Goal: Ask a question

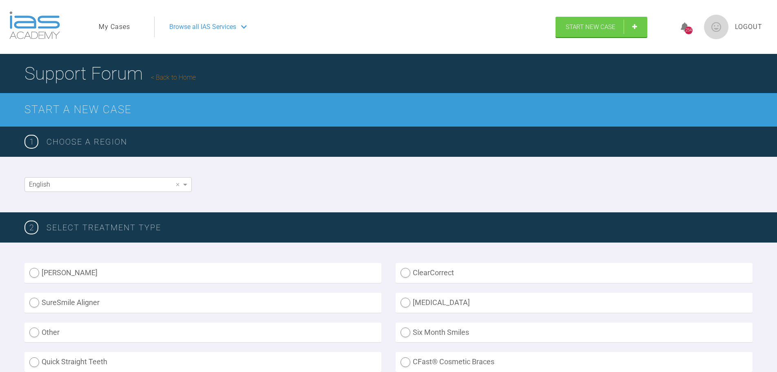
scroll to position [625, 0]
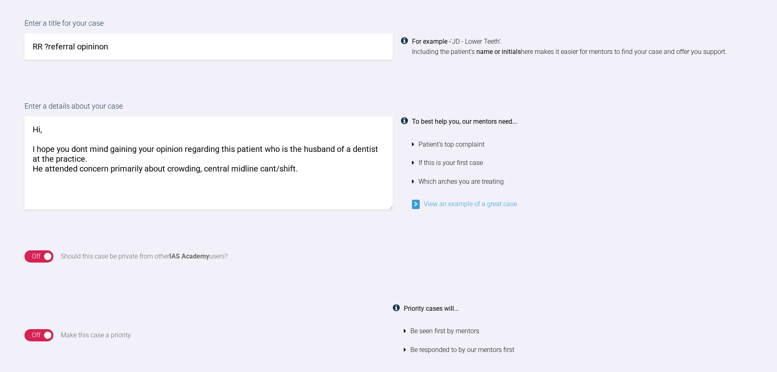
click at [303, 170] on textarea "Hi, I hope you dont mind gaining your opinion regarding this patient who is the…" at bounding box center [208, 162] width 368 height 93
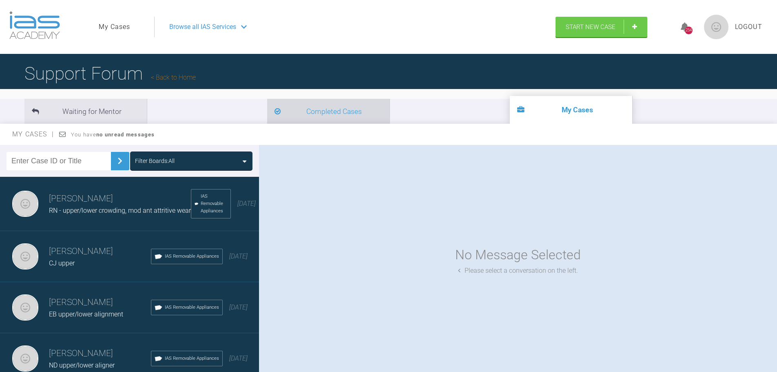
scroll to position [85, 0]
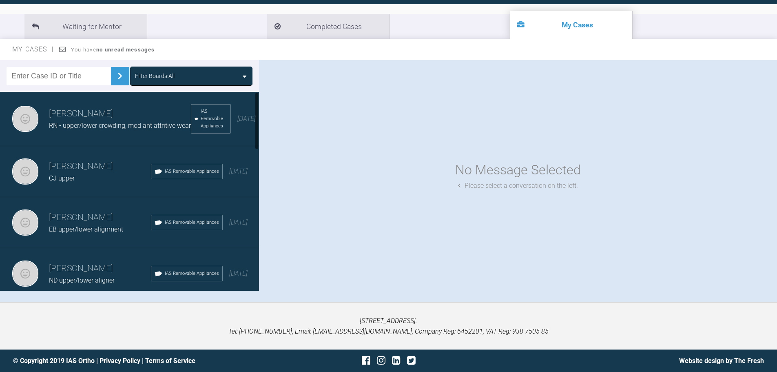
click at [78, 173] on h3 "Simon Hobson" at bounding box center [100, 167] width 102 height 14
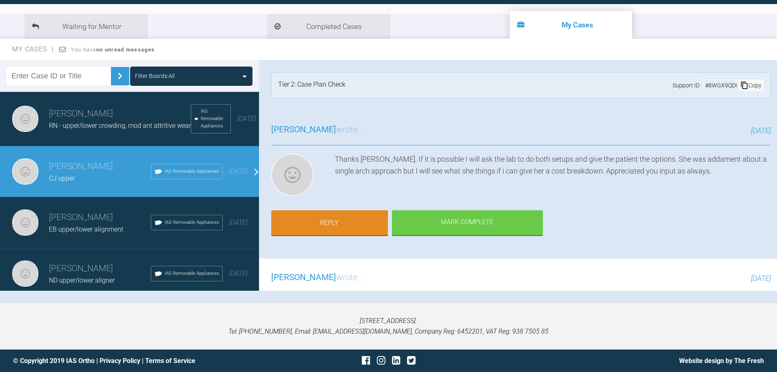
scroll to position [3, 0]
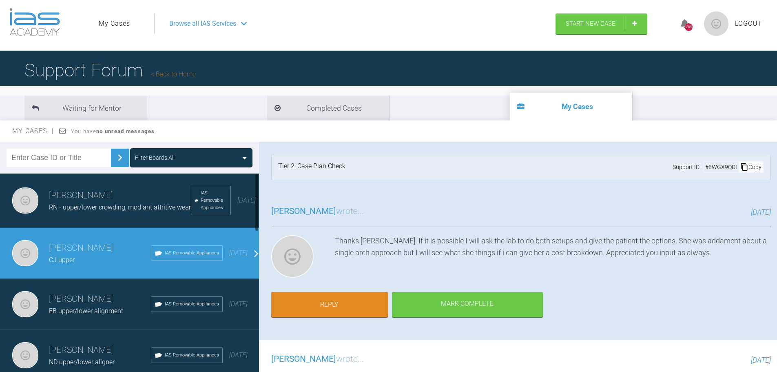
click at [177, 254] on span "IAS Removable Appliances" at bounding box center [192, 252] width 54 height 7
click at [237, 257] on span "18 days ago" at bounding box center [238, 253] width 18 height 8
click at [244, 257] on div "Simon Hobson CJ upper IAS Removable Appliances 18 days ago" at bounding box center [132, 253] width 265 height 51
click at [251, 256] on div "Simon Hobson CJ upper IAS Removable Appliances 18 days ago" at bounding box center [132, 253] width 265 height 51
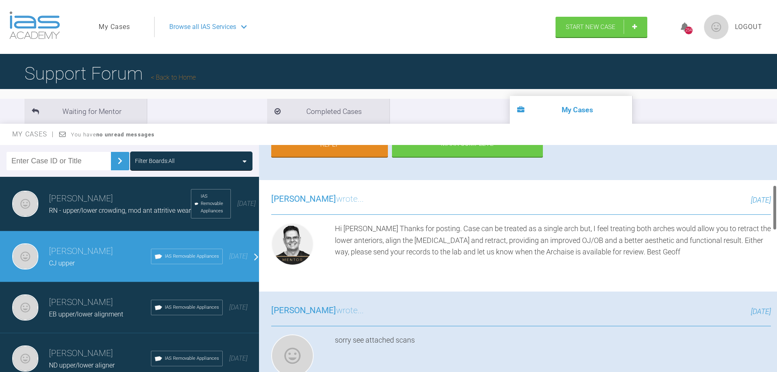
scroll to position [204, 0]
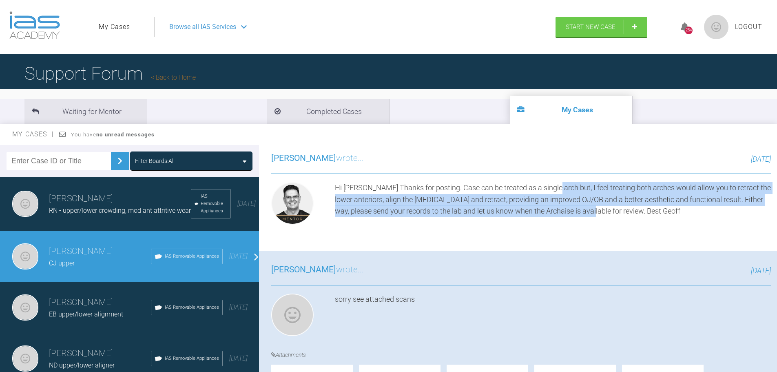
drag, startPoint x: 554, startPoint y: 193, endPoint x: 614, endPoint y: 209, distance: 61.8
click at [608, 209] on div "Hi Simon Thanks for posting. Case can be treated as a single arch but, I feel t…" at bounding box center [553, 205] width 436 height 46
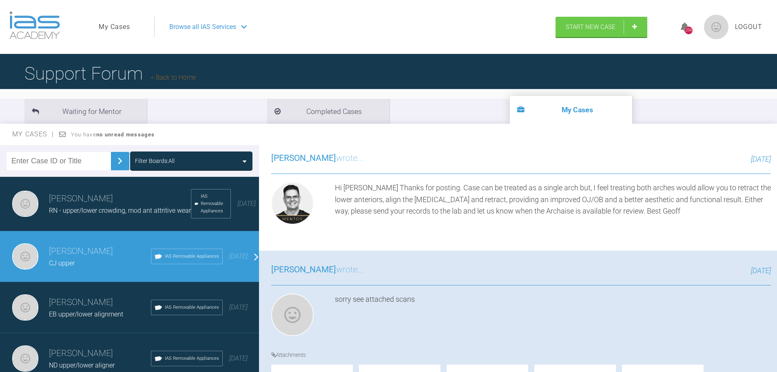
click at [614, 210] on div "Hi Simon Thanks for posting. Case can be treated as a single arch but, I feel t…" at bounding box center [553, 205] width 436 height 46
drag, startPoint x: 394, startPoint y: 201, endPoint x: 474, endPoint y: 201, distance: 80.8
click at [474, 201] on div "Hi Simon Thanks for posting. Case can be treated as a single arch but, I feel t…" at bounding box center [553, 205] width 436 height 46
click at [485, 202] on div "Hi Simon Thanks for posting. Case can be treated as a single arch but, I feel t…" at bounding box center [553, 205] width 436 height 46
drag, startPoint x: 427, startPoint y: 196, endPoint x: 481, endPoint y: 205, distance: 55.0
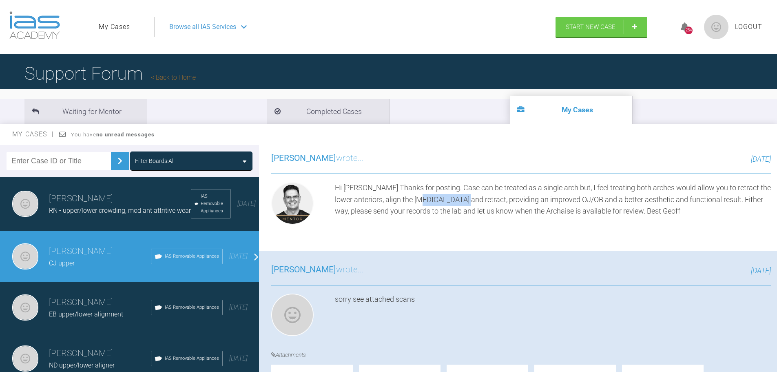
click at [477, 204] on div "Hi Simon Thanks for posting. Case can be treated as a single arch but, I feel t…" at bounding box center [553, 205] width 436 height 46
drag, startPoint x: 481, startPoint y: 205, endPoint x: 421, endPoint y: 202, distance: 60.5
click at [481, 206] on div "Hi Simon Thanks for posting. Case can be treated as a single arch but, I feel t…" at bounding box center [553, 205] width 436 height 46
drag, startPoint x: 410, startPoint y: 200, endPoint x: 450, endPoint y: 203, distance: 40.1
click at [436, 202] on div "Hi Simon Thanks for posting. Case can be treated as a single arch but, I feel t…" at bounding box center [553, 205] width 436 height 46
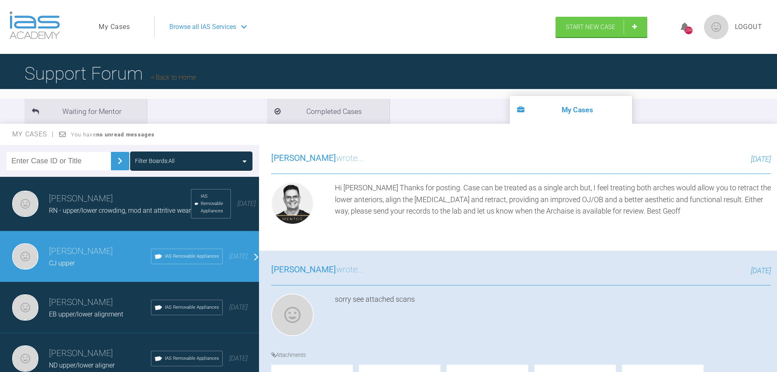
click at [451, 203] on div "Hi Simon Thanks for posting. Case can be treated as a single arch but, I feel t…" at bounding box center [553, 205] width 436 height 46
drag, startPoint x: 464, startPoint y: 204, endPoint x: 495, endPoint y: 205, distance: 31.4
click at [495, 205] on div "Hi Simon Thanks for posting. Case can be treated as a single arch but, I feel t…" at bounding box center [553, 205] width 436 height 46
click at [501, 207] on div "Hi Simon Thanks for posting. Case can be treated as a single arch but, I feel t…" at bounding box center [553, 205] width 436 height 46
drag, startPoint x: 496, startPoint y: 199, endPoint x: 600, endPoint y: 204, distance: 104.1
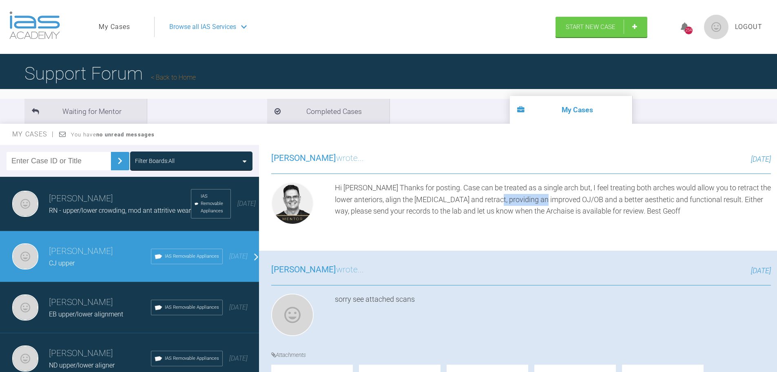
click at [576, 200] on div "Hi Simon Thanks for posting. Case can be treated as a single arch but, I feel t…" at bounding box center [553, 205] width 436 height 46
drag, startPoint x: 600, startPoint y: 204, endPoint x: 642, endPoint y: 208, distance: 41.9
click at [610, 205] on div "Hi Simon Thanks for posting. Case can be treated as a single arch but, I feel t…" at bounding box center [553, 205] width 436 height 46
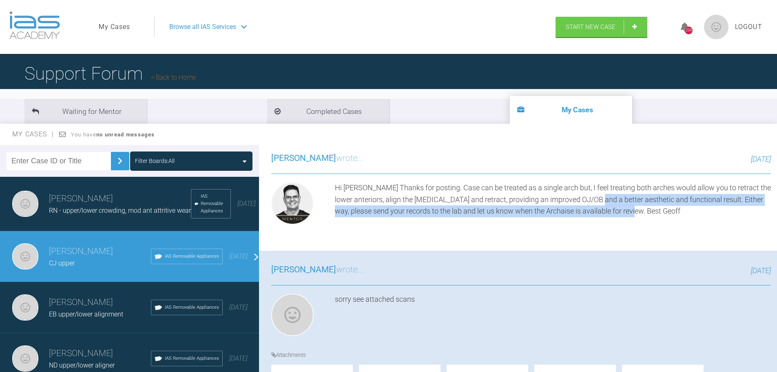
drag, startPoint x: 654, startPoint y: 214, endPoint x: 602, endPoint y: 198, distance: 53.8
click at [602, 198] on div "Hi Simon Thanks for posting. Case can be treated as a single arch but, I feel t…" at bounding box center [553, 205] width 436 height 46
click at [616, 205] on div "Hi Simon Thanks for posting. Case can be treated as a single arch but, I feel t…" at bounding box center [553, 205] width 436 height 46
click at [400, 219] on div "Hi Simon Thanks for posting. Case can be treated as a single arch but, I feel t…" at bounding box center [553, 205] width 436 height 46
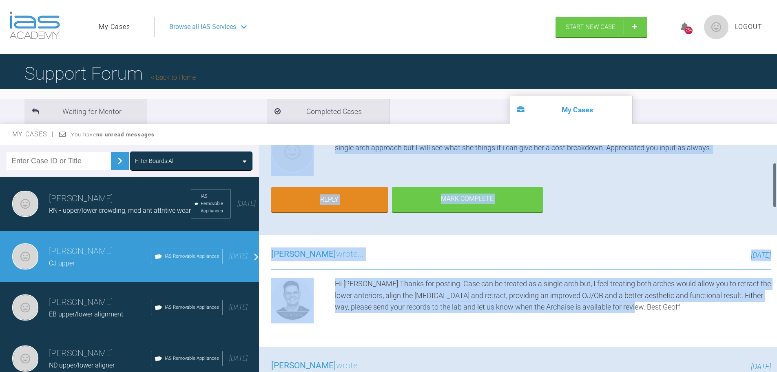
scroll to position [87, 0]
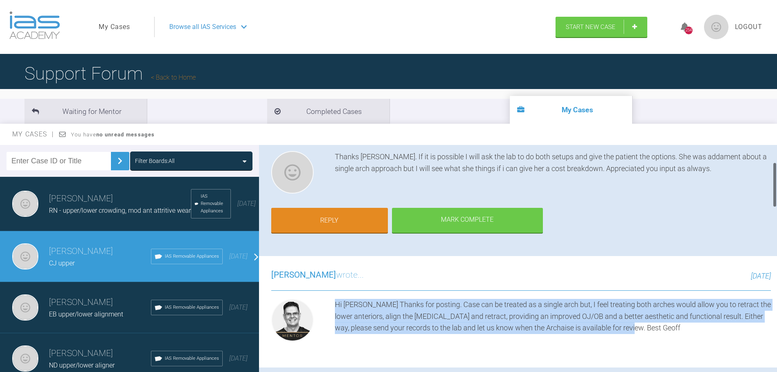
drag, startPoint x: 644, startPoint y: 171, endPoint x: 333, endPoint y: 305, distance: 338.8
click at [333, 305] on div "Hi Simon Thanks for posting. Case can be treated as a single arch but, I feel t…" at bounding box center [521, 322] width 500 height 46
click at [424, 317] on div "Hi Simon Thanks for posting. Case can be treated as a single arch but, I feel t…" at bounding box center [553, 322] width 436 height 46
drag, startPoint x: 652, startPoint y: 329, endPoint x: 326, endPoint y: 305, distance: 327.3
click at [326, 305] on div "Hi Simon Thanks for posting. Case can be treated as a single arch but, I feel t…" at bounding box center [521, 322] width 500 height 46
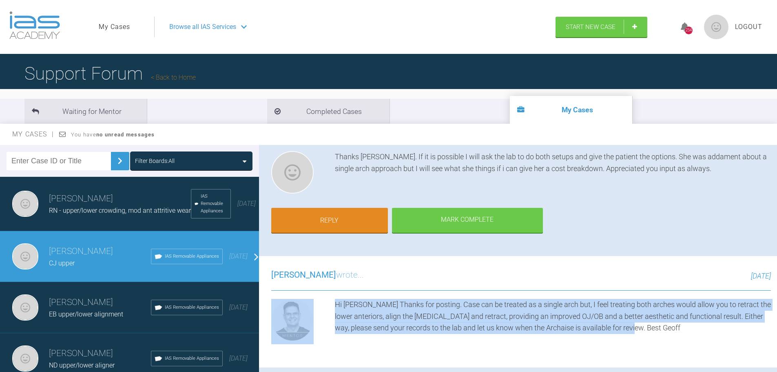
click at [392, 316] on div "Hi Simon Thanks for posting. Case can be treated as a single arch but, I feel t…" at bounding box center [553, 322] width 436 height 46
drag, startPoint x: 565, startPoint y: 332, endPoint x: 326, endPoint y: 307, distance: 240.0
click at [326, 307] on div "Hi Simon Thanks for posting. Case can be treated as a single arch but, I feel t…" at bounding box center [521, 322] width 500 height 46
click at [388, 317] on div "Hi Simon Thanks for posting. Case can be treated as a single arch but, I feel t…" at bounding box center [553, 322] width 436 height 46
click at [500, 317] on div "Hi Simon Thanks for posting. Case can be treated as a single arch but, I feel t…" at bounding box center [553, 322] width 436 height 46
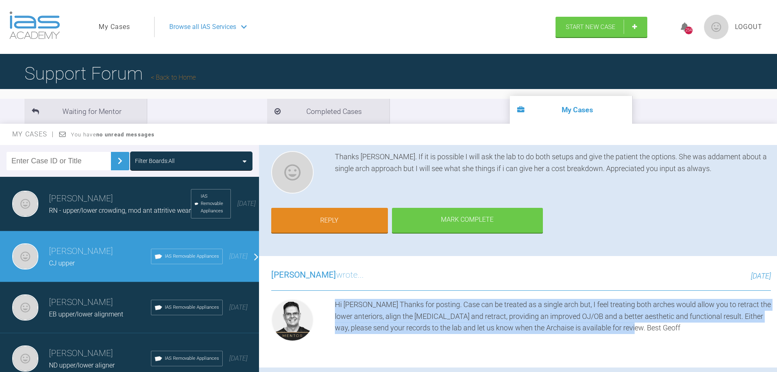
drag, startPoint x: 655, startPoint y: 331, endPoint x: 333, endPoint y: 303, distance: 323.5
click at [333, 303] on div "Hi Simon Thanks for posting. Case can be treated as a single arch but, I feel t…" at bounding box center [521, 322] width 500 height 46
click at [357, 310] on div "Hi Simon Thanks for posting. Case can be treated as a single arch but, I feel t…" at bounding box center [553, 322] width 436 height 46
drag, startPoint x: 672, startPoint y: 334, endPoint x: 328, endPoint y: 306, distance: 345.4
click at [328, 306] on div "Hi Simon Thanks for posting. Case can be treated as a single arch but, I feel t…" at bounding box center [521, 322] width 500 height 46
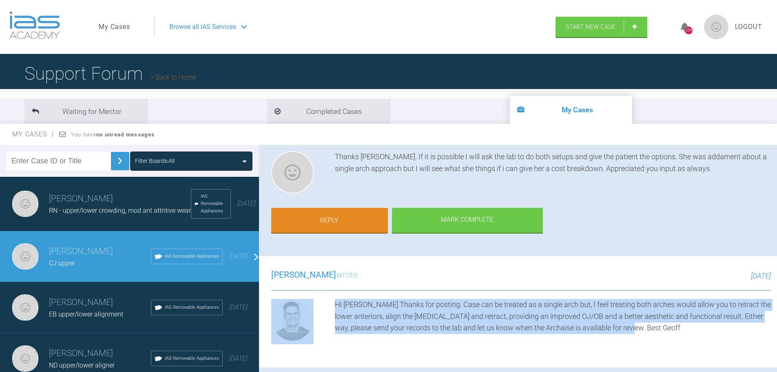
click at [491, 317] on div "Hi Simon Thanks for posting. Case can be treated as a single arch but, I feel t…" at bounding box center [553, 322] width 436 height 46
drag, startPoint x: 645, startPoint y: 331, endPoint x: 326, endPoint y: 301, distance: 320.5
click at [326, 301] on div "Hi Simon Thanks for posting. Case can be treated as a single arch but, I feel t…" at bounding box center [521, 322] width 500 height 46
click at [359, 304] on div "Hi Simon Thanks for posting. Case can be treated as a single arch but, I feel t…" at bounding box center [553, 322] width 436 height 46
drag, startPoint x: 660, startPoint y: 329, endPoint x: 349, endPoint y: 314, distance: 311.6
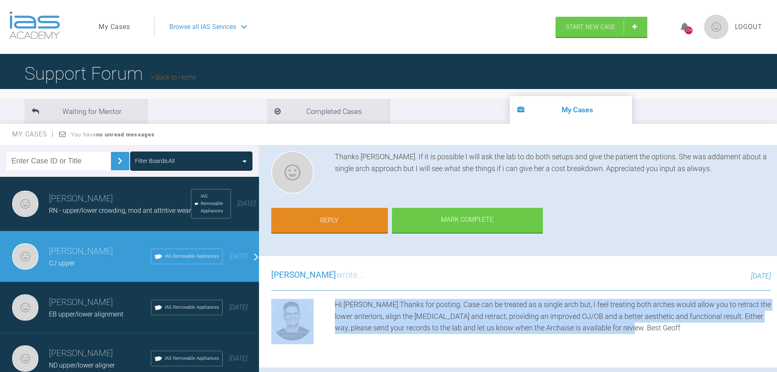
click at [324, 309] on div "Hi Simon Thanks for posting. Case can be treated as a single arch but, I feel t…" at bounding box center [521, 322] width 500 height 46
click at [358, 315] on div "Hi Simon Thanks for posting. Case can be treated as a single arch but, I feel t…" at bounding box center [553, 322] width 436 height 46
drag, startPoint x: 646, startPoint y: 330, endPoint x: 325, endPoint y: 307, distance: 321.9
click at [325, 307] on div "Hi Simon Thanks for posting. Case can be treated as a single arch but, I feel t…" at bounding box center [521, 322] width 500 height 46
click at [388, 328] on div "Hi Simon Thanks for posting. Case can be treated as a single arch but, I feel t…" at bounding box center [553, 322] width 436 height 46
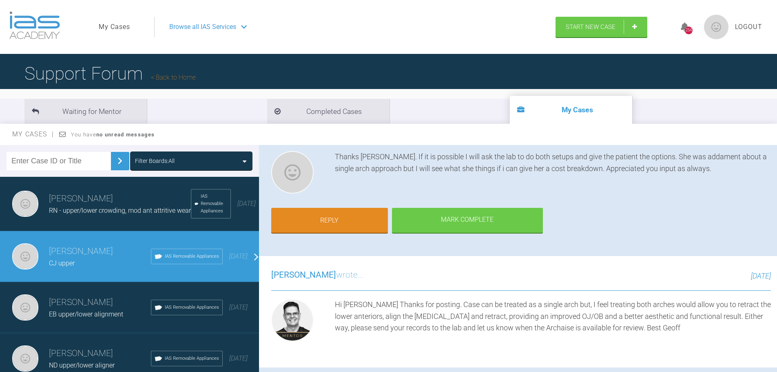
click at [80, 214] on span "RN - upper/lower crowding, mod ant attritive wear" at bounding box center [120, 210] width 142 height 8
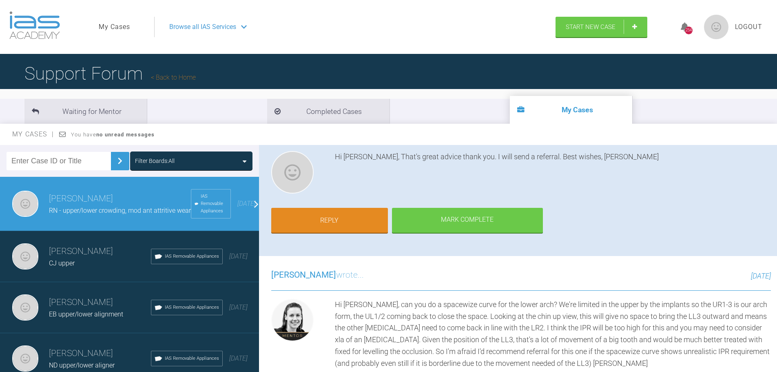
click at [77, 242] on div "Simon Hobson CJ upper IAS Removable Appliances 18 days ago" at bounding box center [132, 256] width 265 height 51
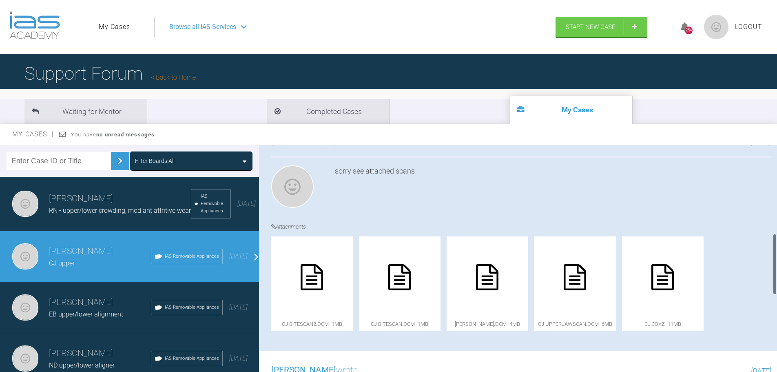
scroll to position [169, 0]
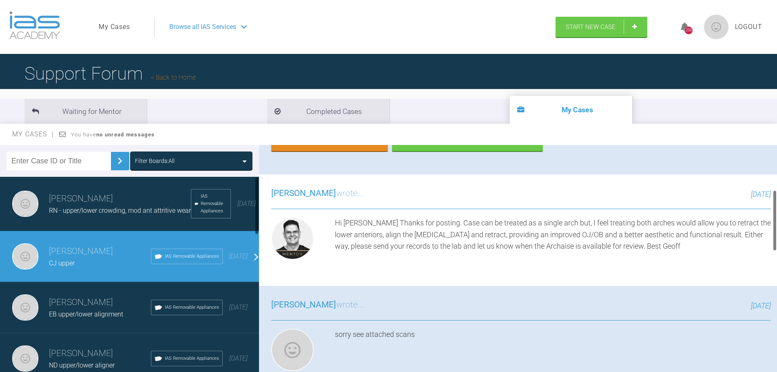
click at [108, 213] on span "RN - upper/lower crowding, mod ant attritive wear" at bounding box center [120, 210] width 142 height 8
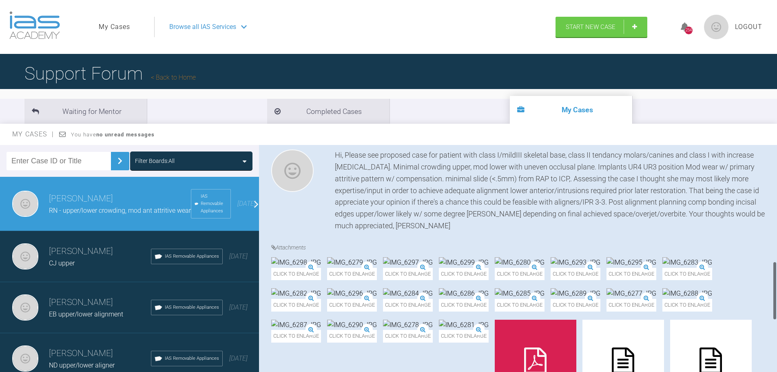
scroll to position [454, 0]
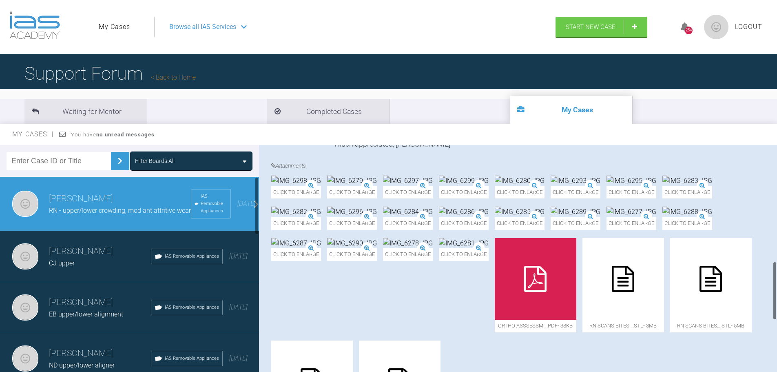
click at [64, 262] on span "CJ upper" at bounding box center [62, 263] width 26 height 8
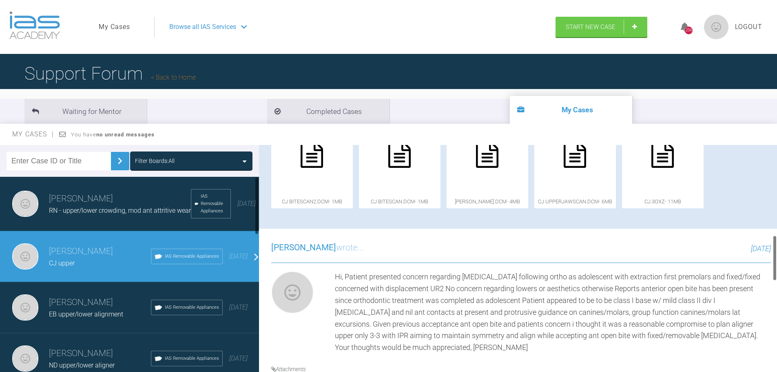
click at [71, 217] on div "Simon Hobson RN - upper/lower crowding, mod ant attritive wear IAS Removable Ap…" at bounding box center [132, 204] width 265 height 54
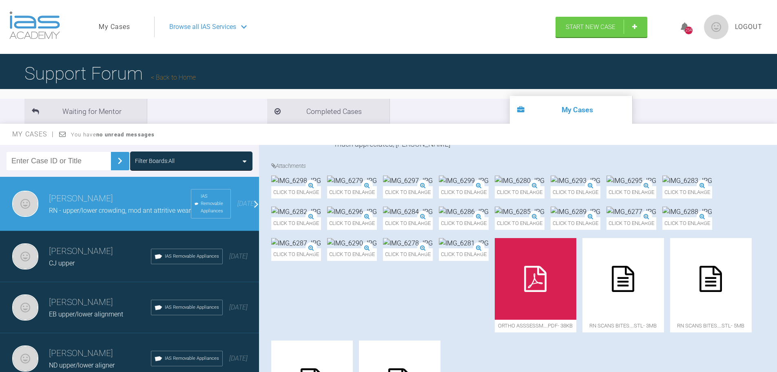
click at [91, 330] on div "Simon Hobson EB upper/lower alignment IAS Removable Appliances 25 days ago" at bounding box center [132, 307] width 265 height 51
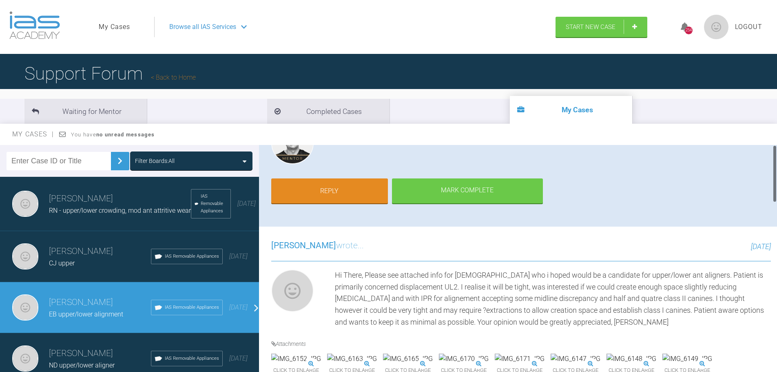
scroll to position [0, 0]
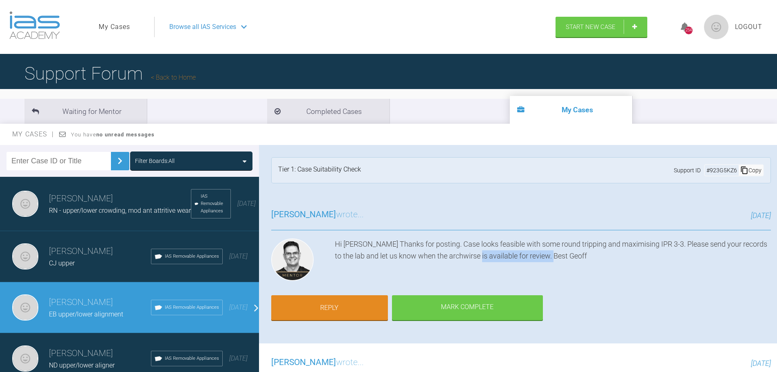
drag, startPoint x: 563, startPoint y: 256, endPoint x: 485, endPoint y: 251, distance: 78.9
click at [485, 251] on div "Hi Simon Thanks for posting. Case looks feasible with some round tripping and m…" at bounding box center [553, 261] width 436 height 46
click at [574, 263] on div "Hi Simon Thanks for posting. Case looks feasible with some round tripping and m…" at bounding box center [553, 261] width 436 height 46
drag, startPoint x: 419, startPoint y: 243, endPoint x: 535, endPoint y: 244, distance: 115.9
click at [532, 244] on div "Hi Simon Thanks for posting. Case looks feasible with some round tripping and m…" at bounding box center [553, 261] width 436 height 46
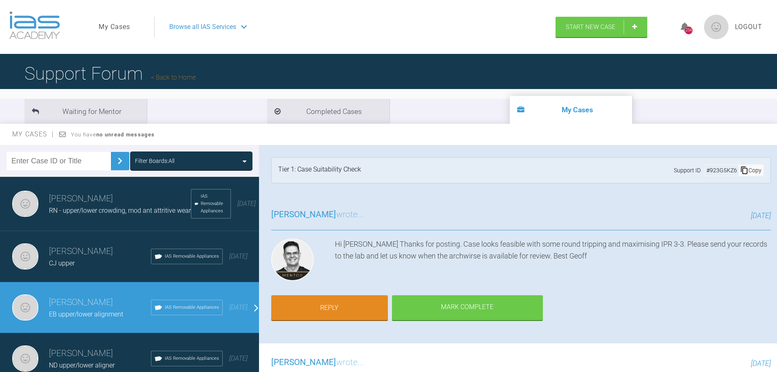
click at [540, 246] on div "Hi Simon Thanks for posting. Case looks feasible with some round tripping and m…" at bounding box center [553, 261] width 436 height 46
click at [69, 304] on h3 "Simon Hobson" at bounding box center [100, 302] width 102 height 14
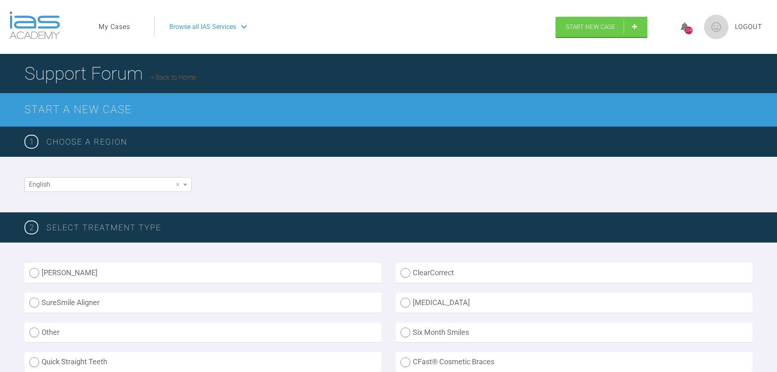
scroll to position [665, 0]
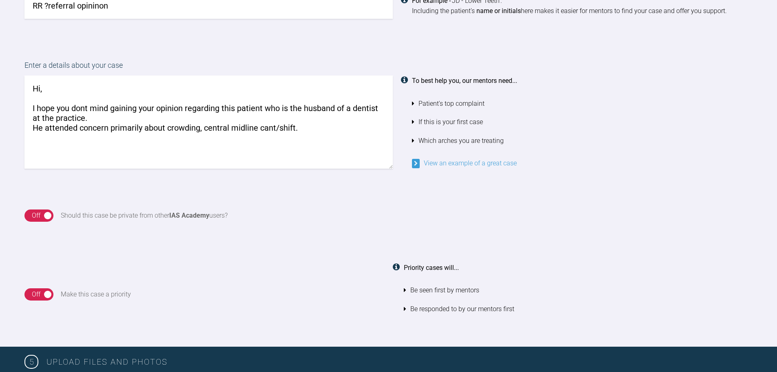
click at [199, 128] on textarea "Hi, I hope you dont mind gaining your opinion regarding this patient who is the…" at bounding box center [208, 121] width 368 height 93
click at [302, 127] on textarea "Hi, I hope you dont mind gaining your opinion regarding this patient who is the…" at bounding box center [208, 121] width 368 height 93
click at [137, 136] on textarea "Hi, I hope you dont mind gaining your opinion regarding this patient who is the…" at bounding box center [208, 121] width 368 height 93
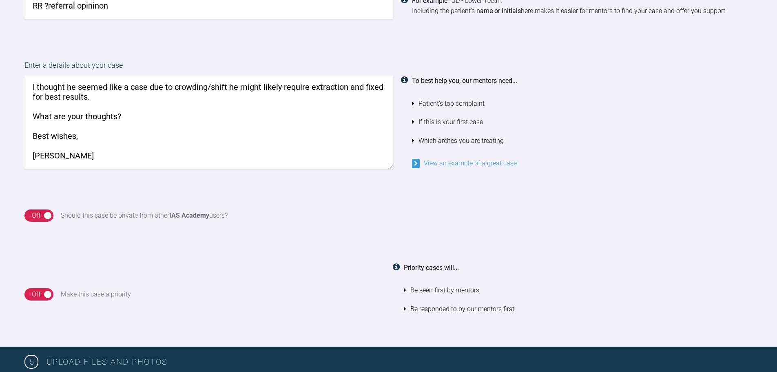
scroll to position [0, 0]
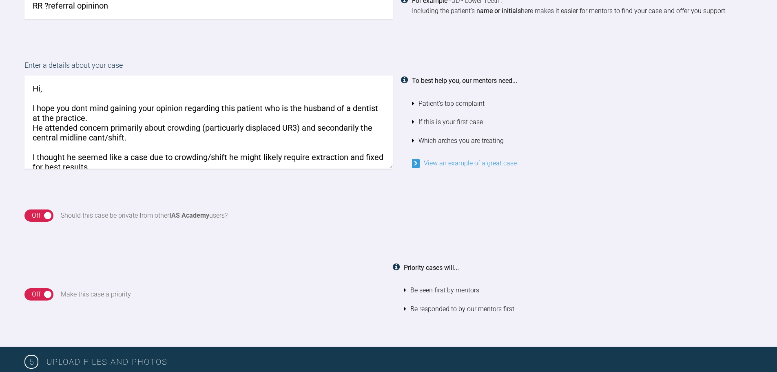
drag, startPoint x: 86, startPoint y: 144, endPoint x: 0, endPoint y: 40, distance: 134.7
click at [0, 40] on div "Enter a details about your case Hi, I hope you dont mind gaining your opinion r…" at bounding box center [388, 114] width 777 height 150
click at [203, 150] on textarea "Hi, I hope you dont mind gaining your opinion regarding this patient who is the…" at bounding box center [208, 121] width 368 height 93
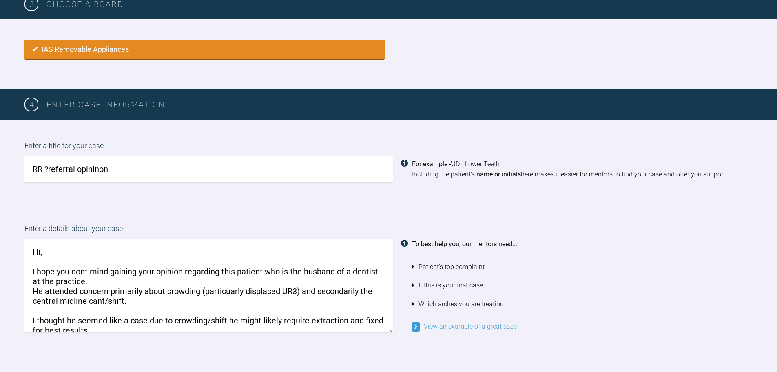
scroll to position [625, 0]
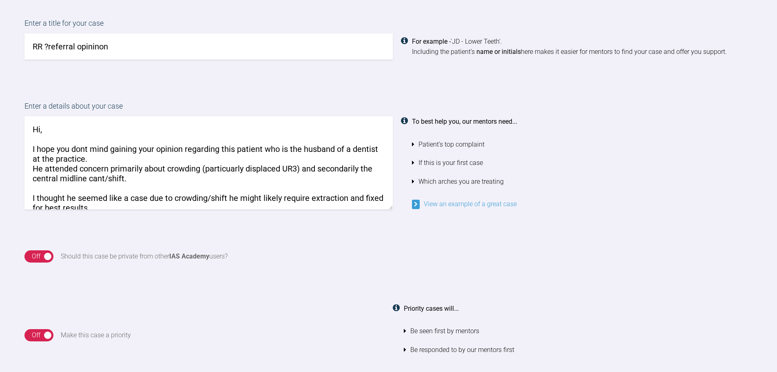
click at [133, 203] on textarea "Hi, I hope you dont mind gaining your opinion regarding this patient who is the…" at bounding box center [208, 162] width 368 height 93
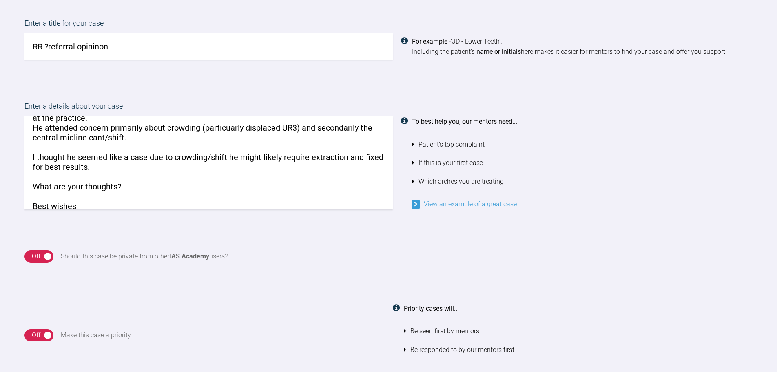
click at [126, 169] on textarea "Hi, I hope you dont mind gaining your opinion regarding this patient who is the…" at bounding box center [208, 162] width 368 height 93
click at [345, 159] on textarea "Hi, I hope you dont mind gaining your opinion regarding this patient who is the…" at bounding box center [208, 162] width 368 height 93
click at [157, 184] on textarea "Hi, I hope you dont mind gaining your opinion regarding this patient who is the…" at bounding box center [208, 162] width 368 height 93
click at [246, 168] on textarea "Hi, I hope you dont mind gaining your opinion regarding this patient who is the…" at bounding box center [208, 162] width 368 height 93
click at [43, 257] on div "On Off" at bounding box center [38, 256] width 29 height 12
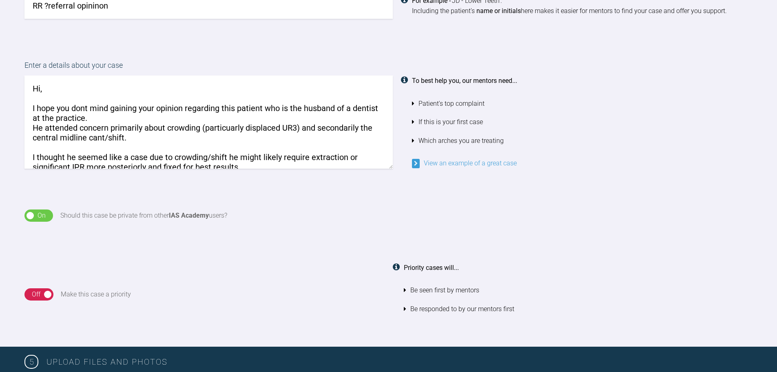
scroll to position [584, 0]
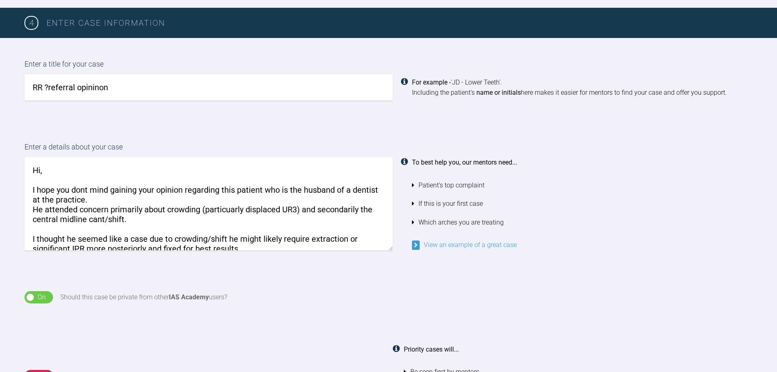
click at [179, 190] on textarea "Hi, I hope you dont mind gaining your opinion regarding this patient who is the…" at bounding box center [208, 203] width 368 height 93
click at [148, 201] on textarea "Hi, I hope you dont mind gaining your opinion regarding this patient who is the…" at bounding box center [208, 203] width 368 height 93
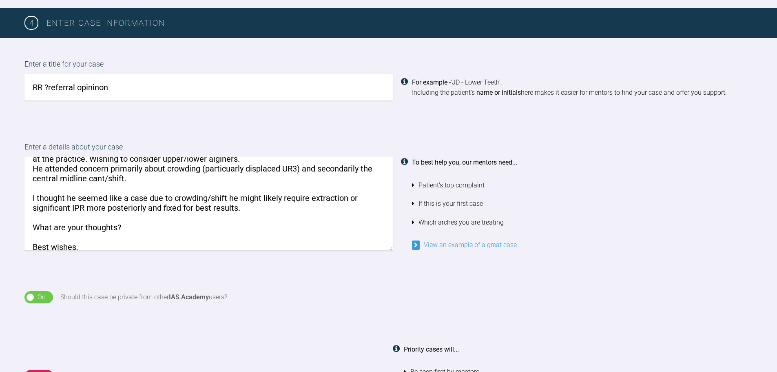
click at [105, 194] on textarea "Hi, I hope you dont mind gaining your opinion regarding this patient who is the…" at bounding box center [208, 203] width 368 height 93
click at [247, 211] on textarea "Hi, I hope you dont mind gaining your opinion regarding this patient who is the…" at bounding box center [208, 203] width 368 height 93
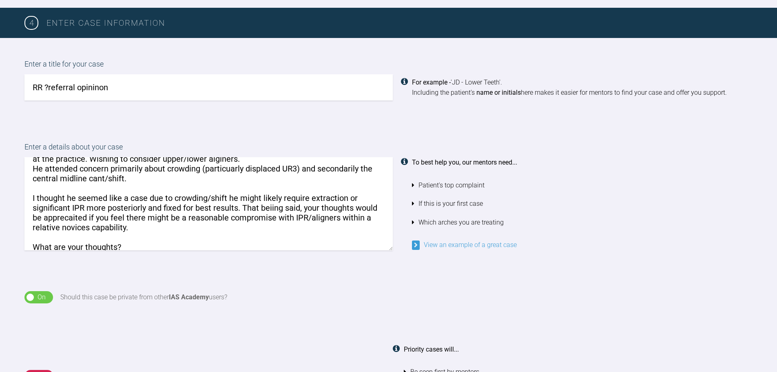
scroll to position [82, 0]
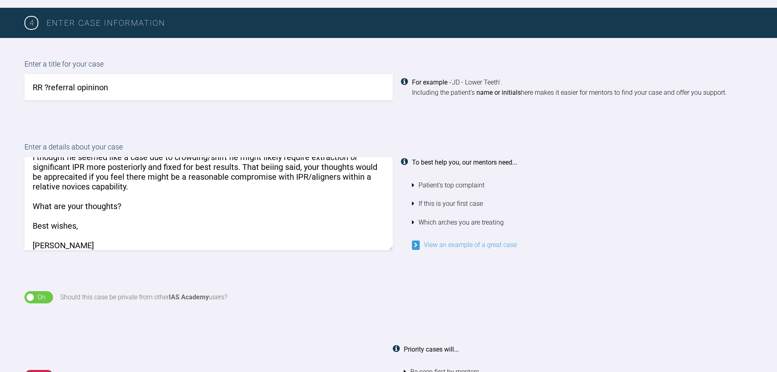
drag, startPoint x: 131, startPoint y: 208, endPoint x: 14, endPoint y: 203, distance: 117.6
click at [14, 203] on div "Enter a details about your case Hi, I hope you dont mind gaining your opinion r…" at bounding box center [388, 196] width 777 height 150
click at [117, 203] on textarea "Hi, I hope you dont mind gaining your opinion regarding this patient who is the…" at bounding box center [208, 203] width 368 height 93
drag, startPoint x: 167, startPoint y: 202, endPoint x: 0, endPoint y: 200, distance: 166.9
click at [0, 200] on div "Enter a details about your case Hi, I hope you dont mind gaining your opinion r…" at bounding box center [388, 196] width 777 height 150
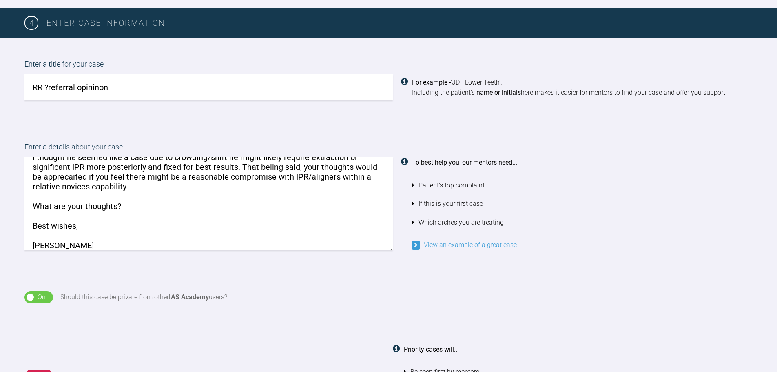
click at [137, 204] on textarea "Hi, I hope you dont mind gaining your opinion regarding this patient who is the…" at bounding box center [208, 203] width 368 height 93
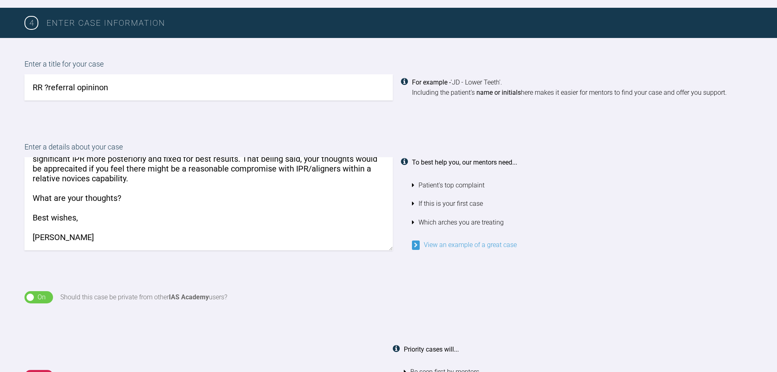
scroll to position [0, 0]
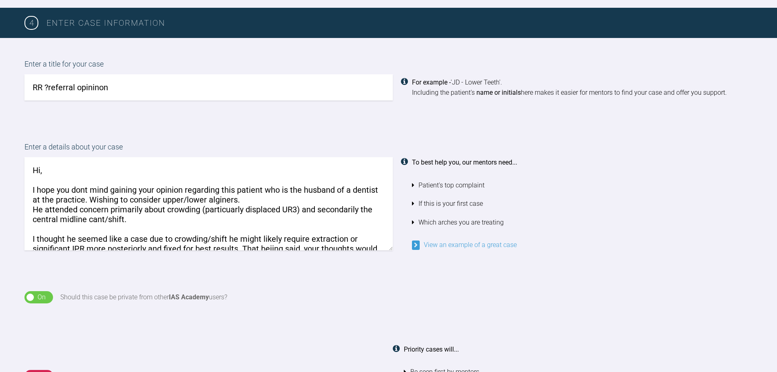
drag, startPoint x: 62, startPoint y: 217, endPoint x: 0, endPoint y: 113, distance: 120.5
click at [0, 113] on div "4 Enter case information Enter a title for your case RR ?referral opininon For …" at bounding box center [388, 218] width 777 height 420
type textarea "Hi, I hope you dont mind gaining your opinion regarding this patient who is the…"
click at [646, 212] on li "If this is your first case" at bounding box center [582, 203] width 341 height 19
